Goal: Transaction & Acquisition: Purchase product/service

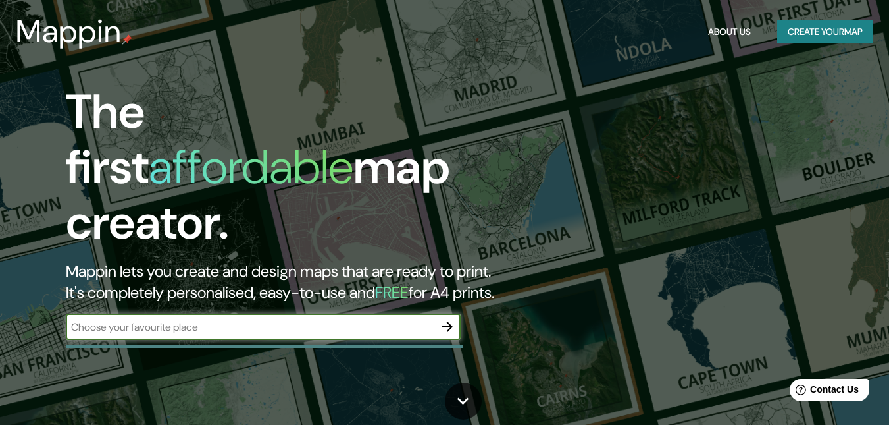
click at [243, 319] on input "text" at bounding box center [250, 326] width 369 height 15
type input "[GEOGRAPHIC_DATA]"
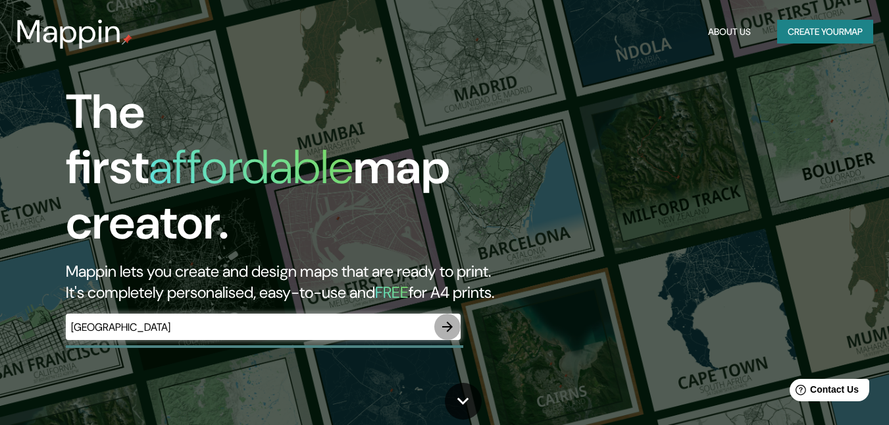
click at [446, 323] on button "button" at bounding box center [447, 326] width 26 height 26
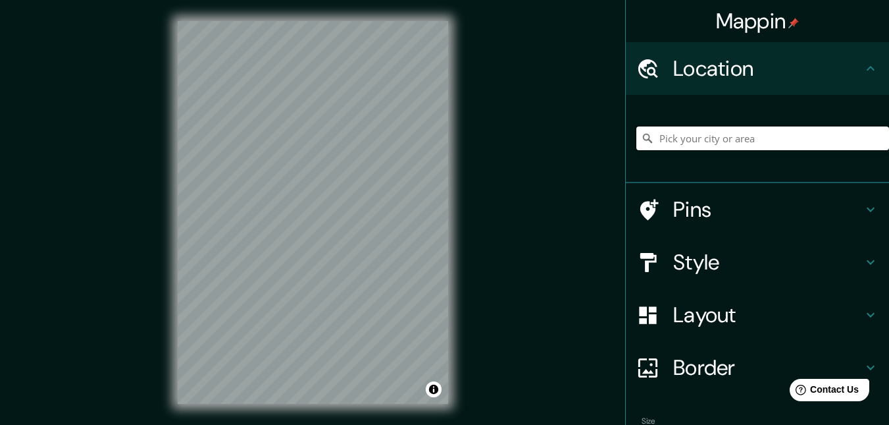
click at [759, 129] on input "Pick your city or area" at bounding box center [762, 138] width 253 height 24
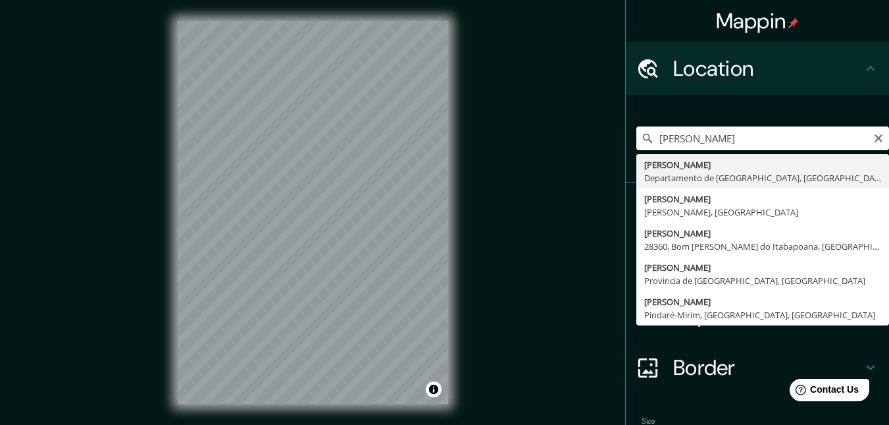
type input "[PERSON_NAME], Departamento de Lambayeque, [GEOGRAPHIC_DATA]"
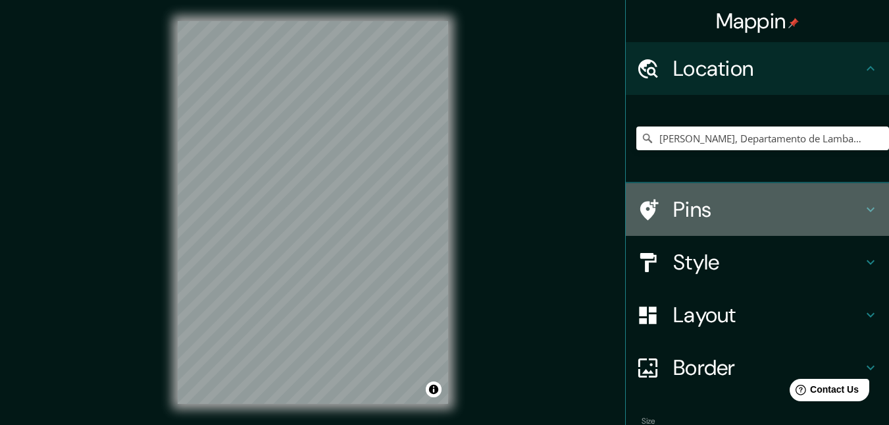
click at [758, 200] on h4 "Pins" at bounding box center [768, 209] width 190 height 26
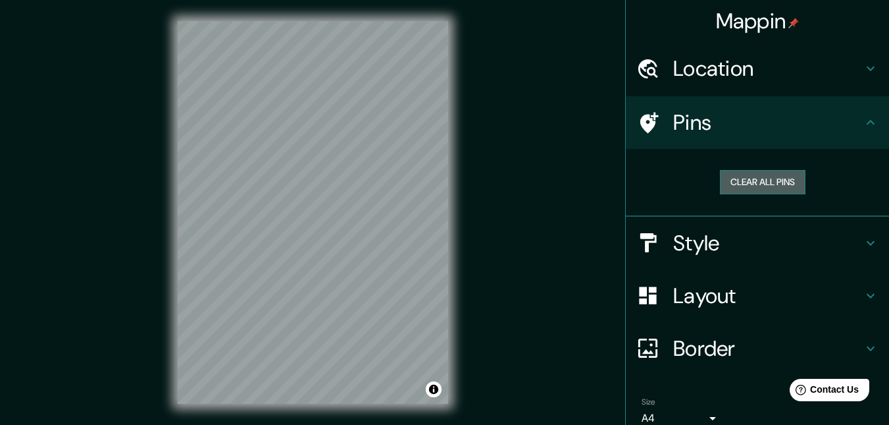
click at [765, 183] on button "Clear all pins" at bounding box center [763, 182] width 86 height 24
click at [740, 182] on button "Clear all pins" at bounding box center [763, 182] width 86 height 24
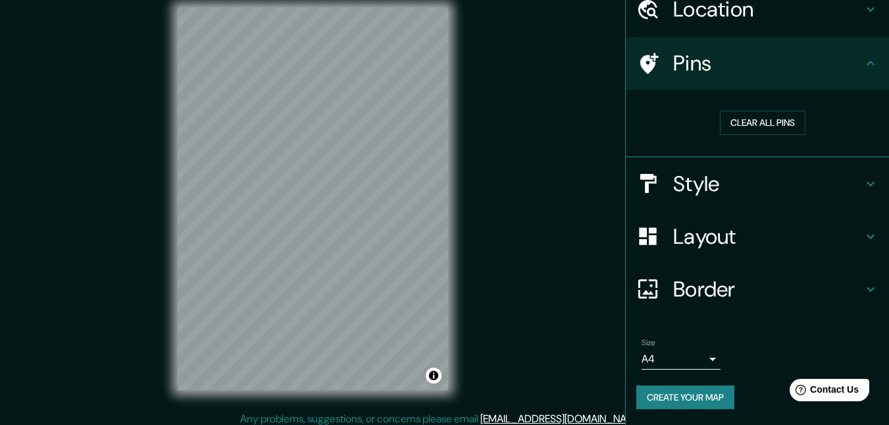
scroll to position [21, 0]
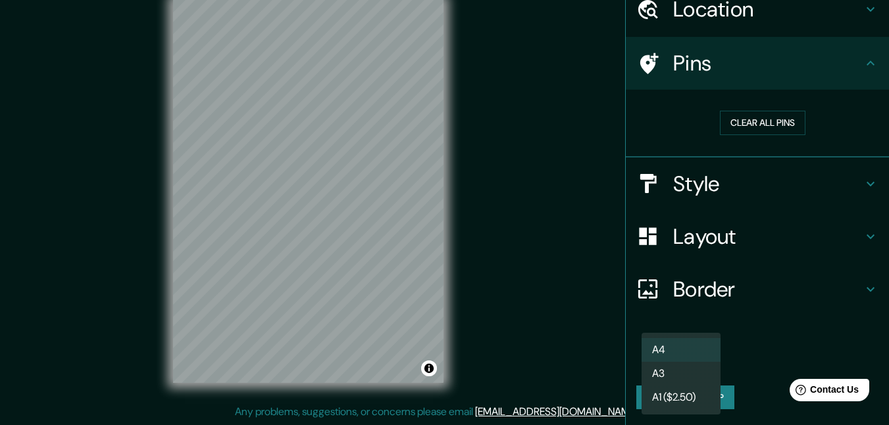
click at [687, 369] on body "Mappin Location [GEOGRAPHIC_DATA], [GEOGRAPHIC_DATA], [GEOGRAPHIC_DATA] Pins Cl…" at bounding box center [444, 191] width 889 height 425
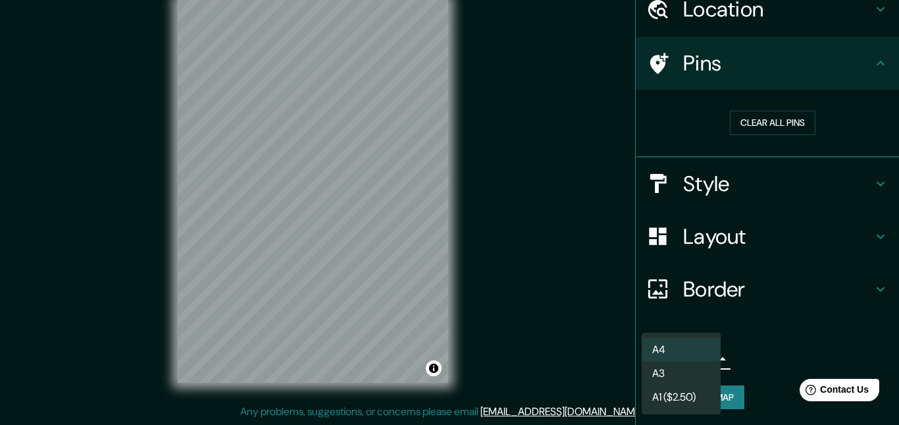
click at [687, 369] on li "A3" at bounding box center [681, 373] width 79 height 24
type input "a4"
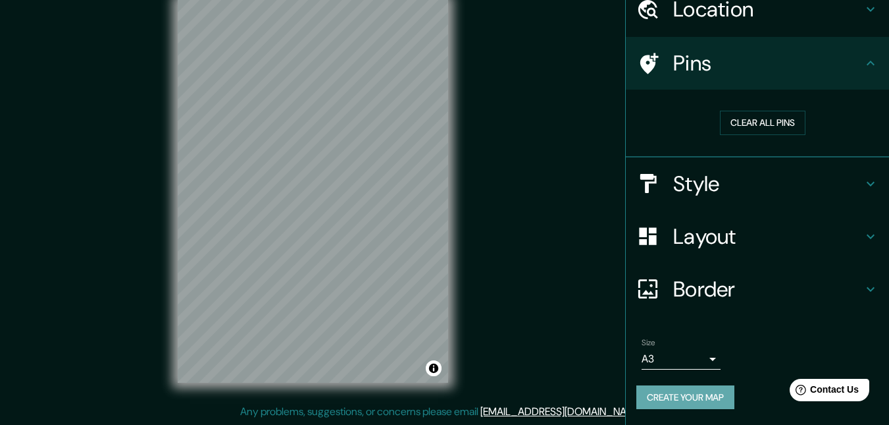
click at [655, 400] on button "Create your map" at bounding box center [685, 397] width 98 height 24
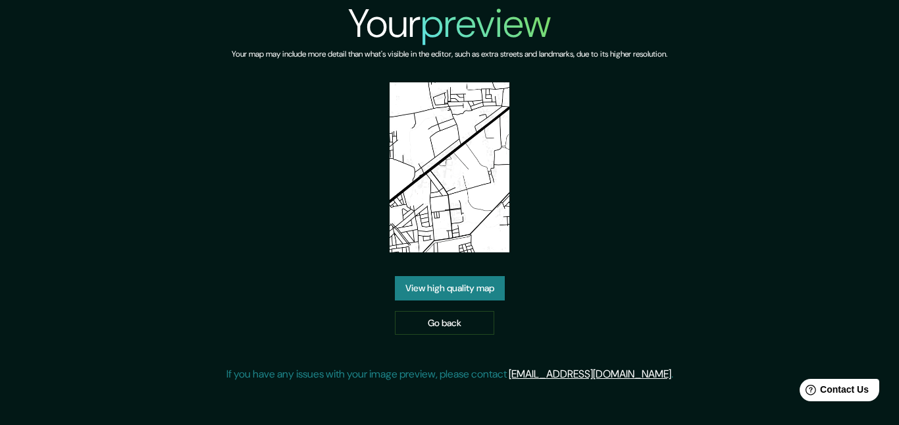
click at [486, 197] on img at bounding box center [450, 167] width 120 height 170
click at [488, 284] on link "View high quality map" at bounding box center [450, 288] width 110 height 24
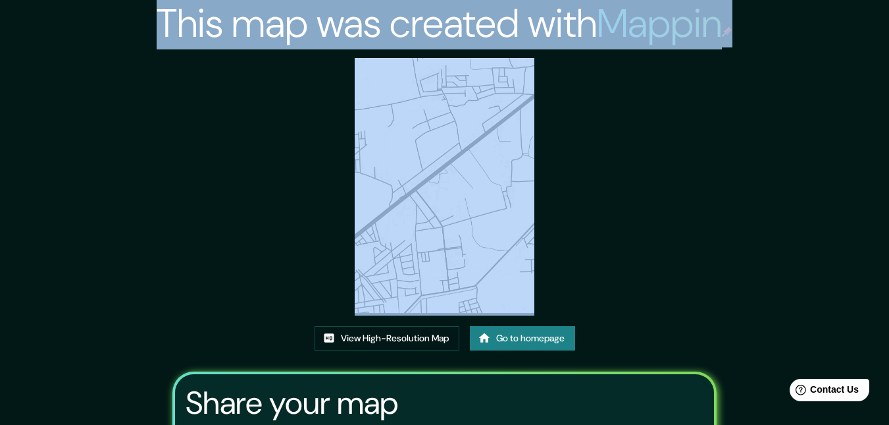
drag, startPoint x: 163, startPoint y: 19, endPoint x: 683, endPoint y: 221, distance: 557.6
click at [683, 221] on div "This map was created with Mappin View High-Resolution Map Go to homepage Share …" at bounding box center [445, 284] width 576 height 568
click at [683, 222] on div "This map was created with Mappin View High-Resolution Map Go to homepage Share …" at bounding box center [445, 284] width 576 height 568
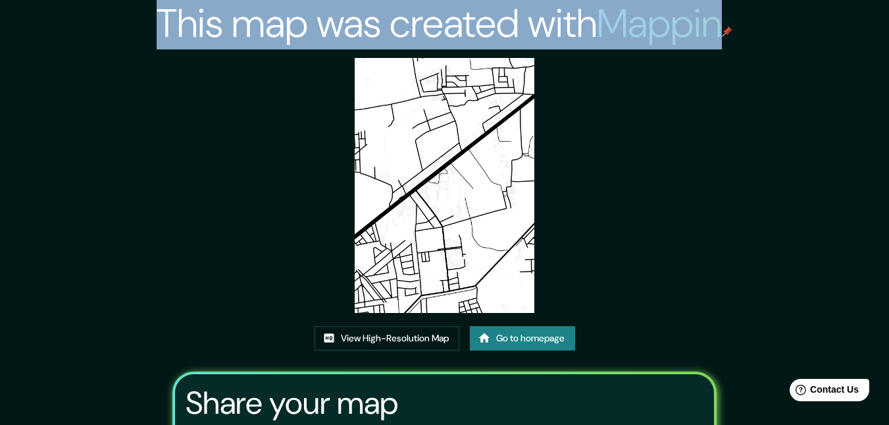
drag, startPoint x: 167, startPoint y: 33, endPoint x: 834, endPoint y: 57, distance: 667.9
click at [834, 57] on div "This map was created with Mappin View High-Resolution Map Go to homepage Share …" at bounding box center [444, 284] width 889 height 568
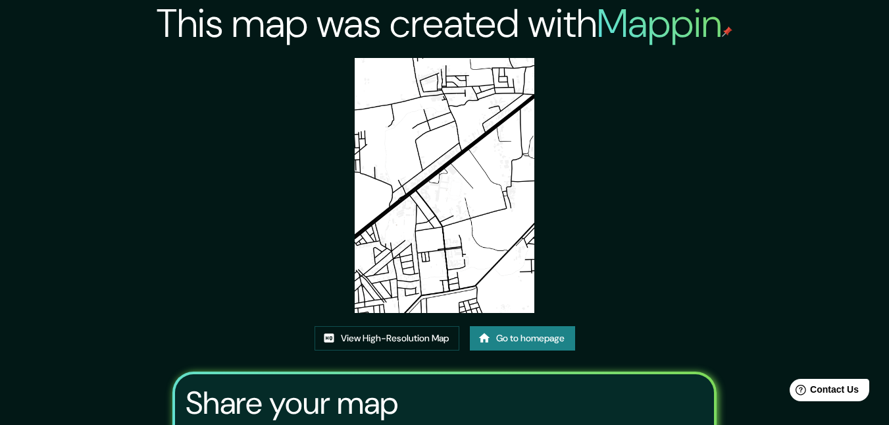
drag, startPoint x: 834, startPoint y: 57, endPoint x: 741, endPoint y: 49, distance: 93.2
click at [741, 49] on div "This map was created with Mappin View High-Resolution Map Go to homepage Share …" at bounding box center [444, 284] width 889 height 568
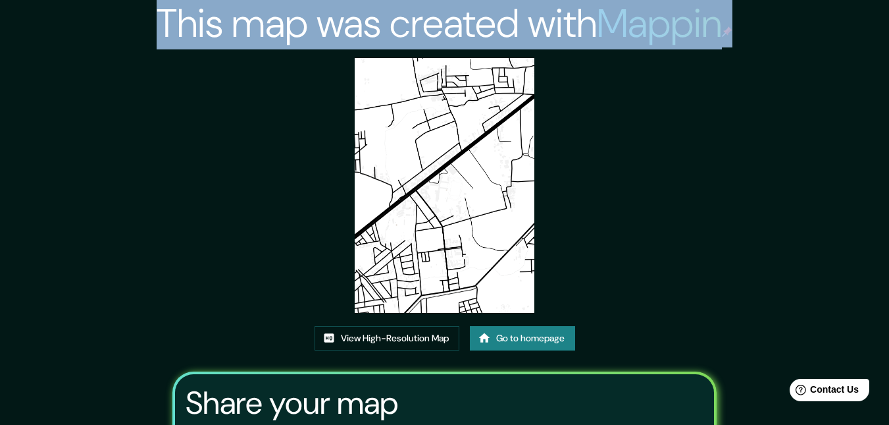
drag, startPoint x: 768, startPoint y: 32, endPoint x: 1, endPoint y: 39, distance: 767.5
click at [1, 39] on div "This map was created with Mappin View High-Resolution Map Go to homepage Share …" at bounding box center [444, 284] width 889 height 568
drag, startPoint x: 1, startPoint y: 39, endPoint x: 171, endPoint y: 114, distance: 186.3
click at [171, 114] on div "This map was created with Mappin View High-Resolution Map Go to homepage Share …" at bounding box center [445, 284] width 576 height 568
drag, startPoint x: 226, startPoint y: 130, endPoint x: 228, endPoint y: 122, distance: 8.3
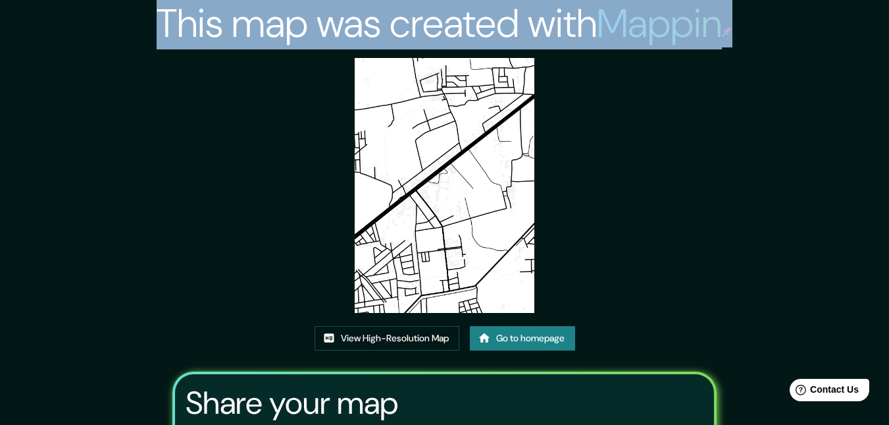
click at [226, 129] on div "This map was created with Mappin View High-Resolution Map Go to homepage Share …" at bounding box center [445, 284] width 576 height 568
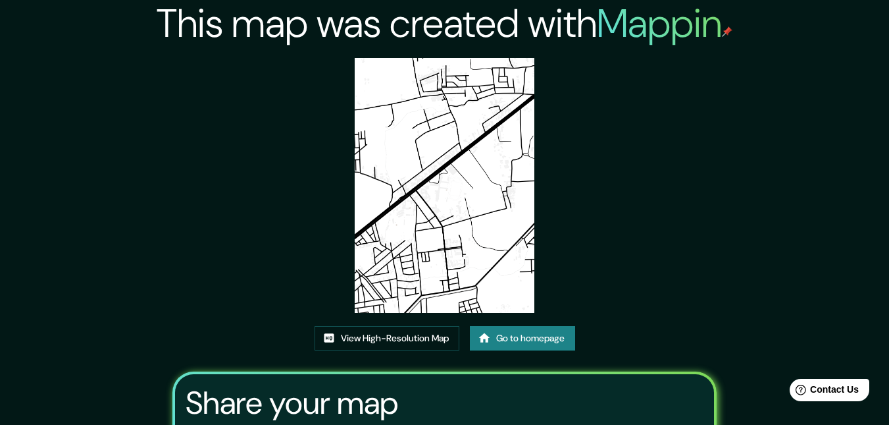
drag, startPoint x: 274, startPoint y: 207, endPoint x: 274, endPoint y: 199, distance: 7.9
click at [274, 205] on div "This map was created with Mappin View High-Resolution Map Go to homepage Share …" at bounding box center [445, 284] width 576 height 568
